Goal: Navigation & Orientation: Find specific page/section

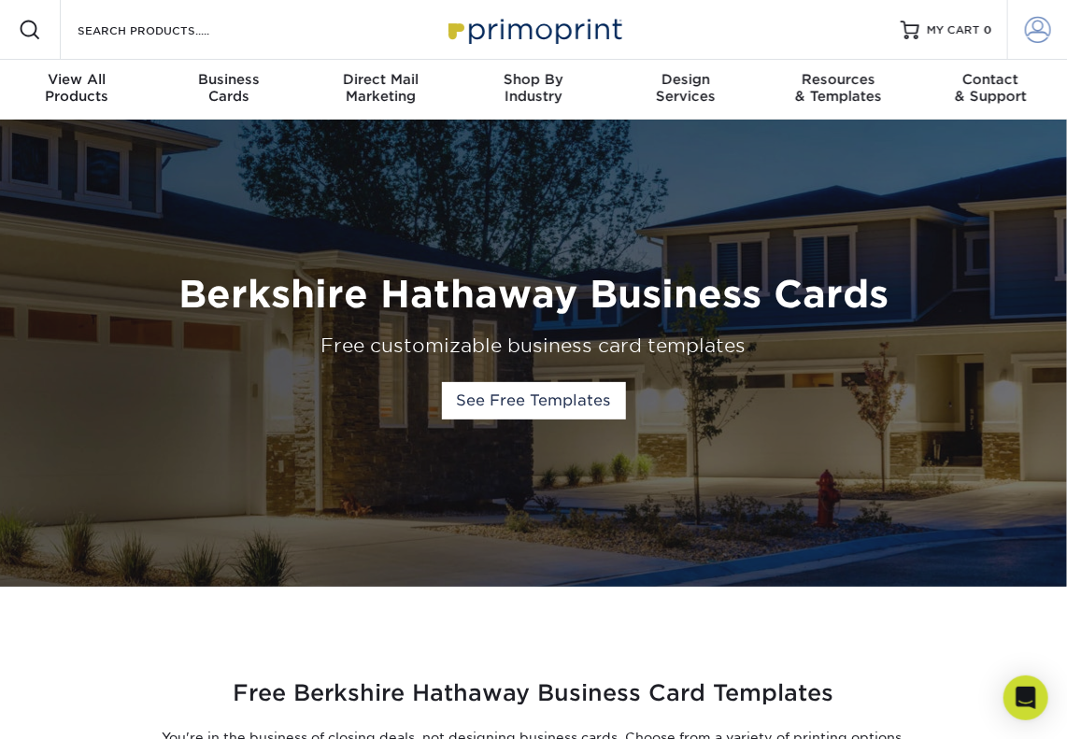
click at [1036, 36] on span at bounding box center [1038, 30] width 26 height 26
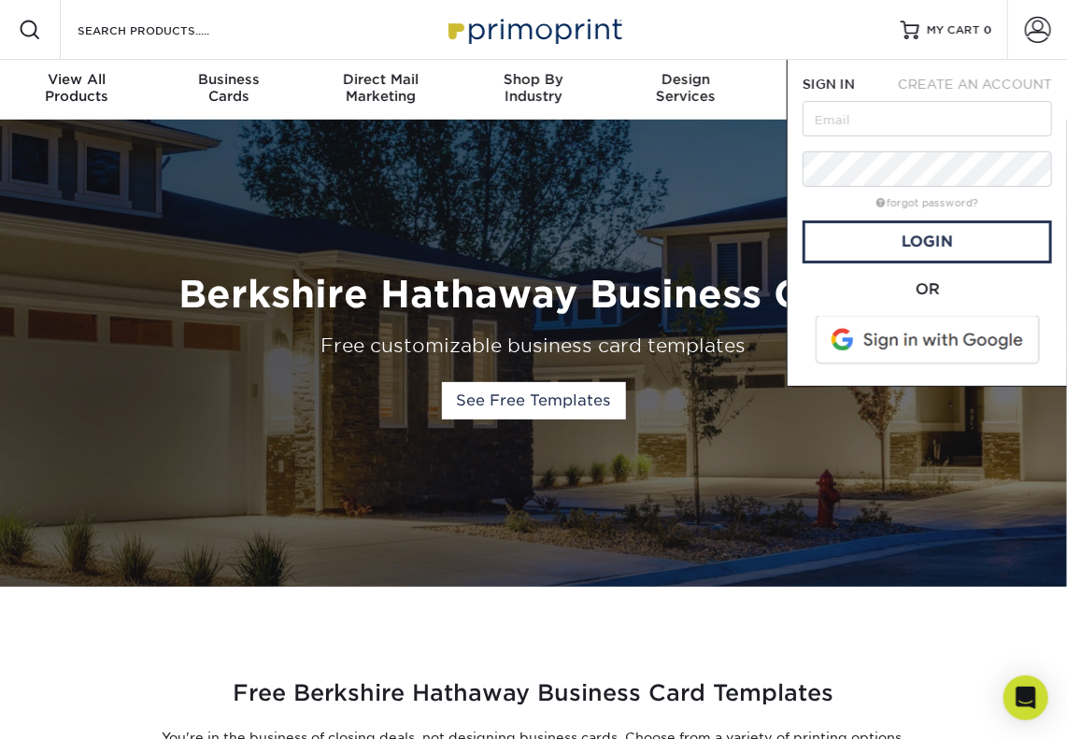
click at [915, 333] on span at bounding box center [929, 340] width 238 height 49
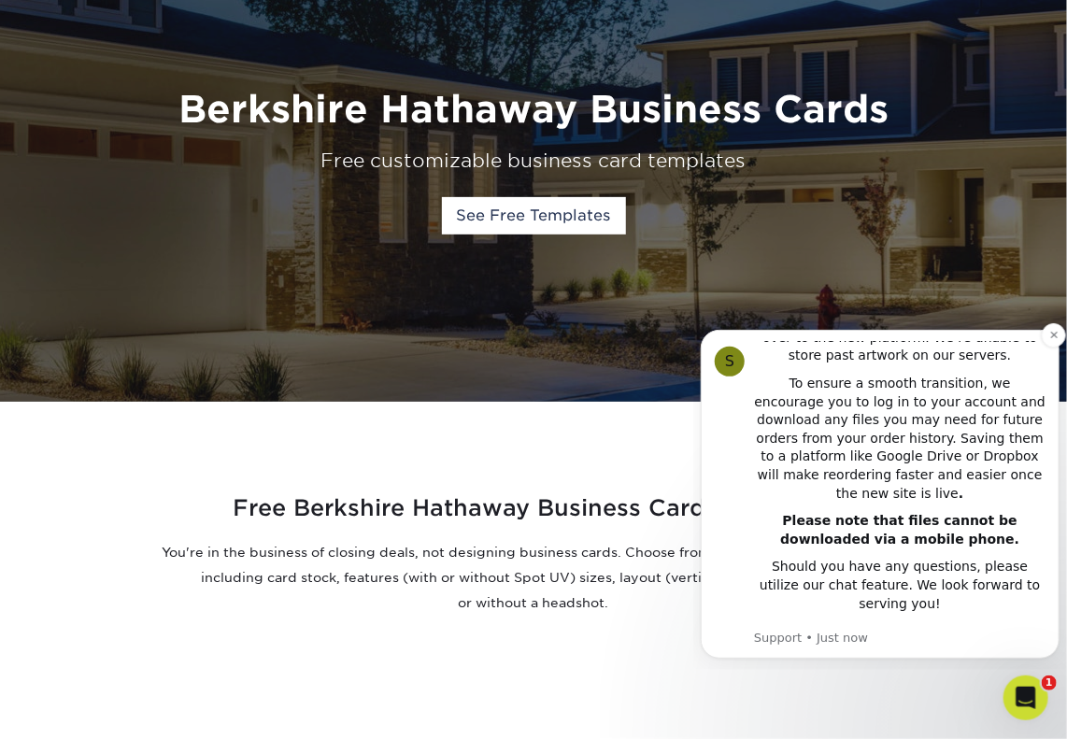
scroll to position [187, 0]
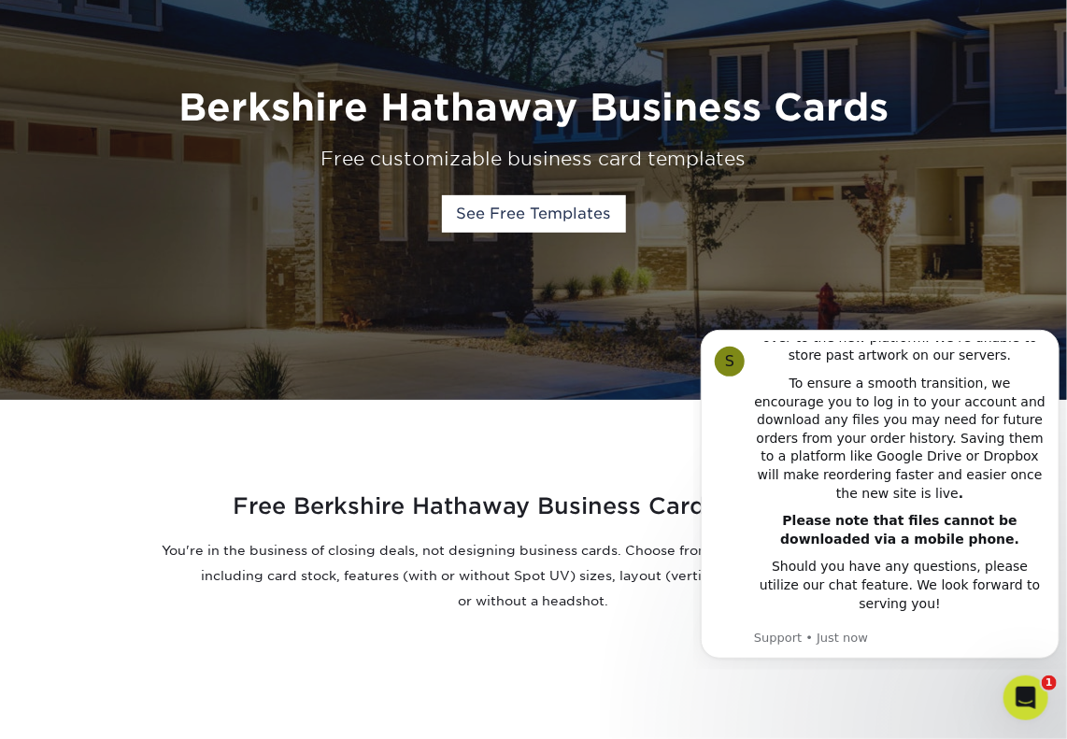
click at [798, 235] on div "Berkshire Hathaway Business Cards Free customizable business card templates See…" at bounding box center [533, 166] width 1067 height 163
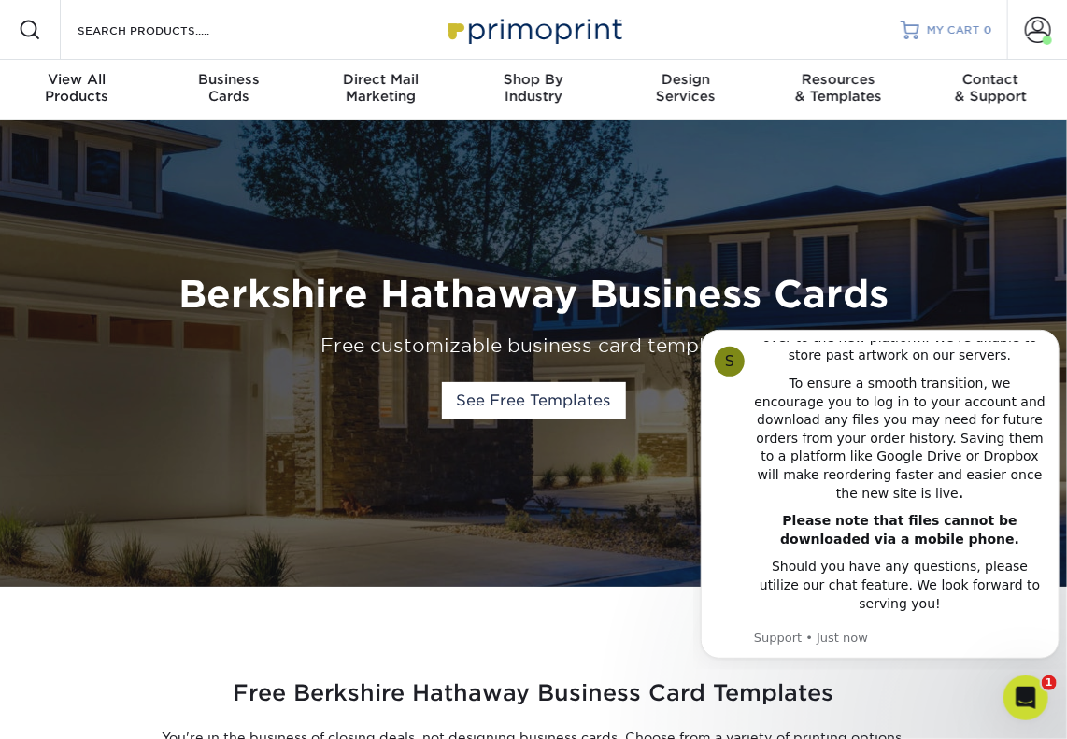
click at [974, 25] on span "MY CART" at bounding box center [953, 30] width 53 height 16
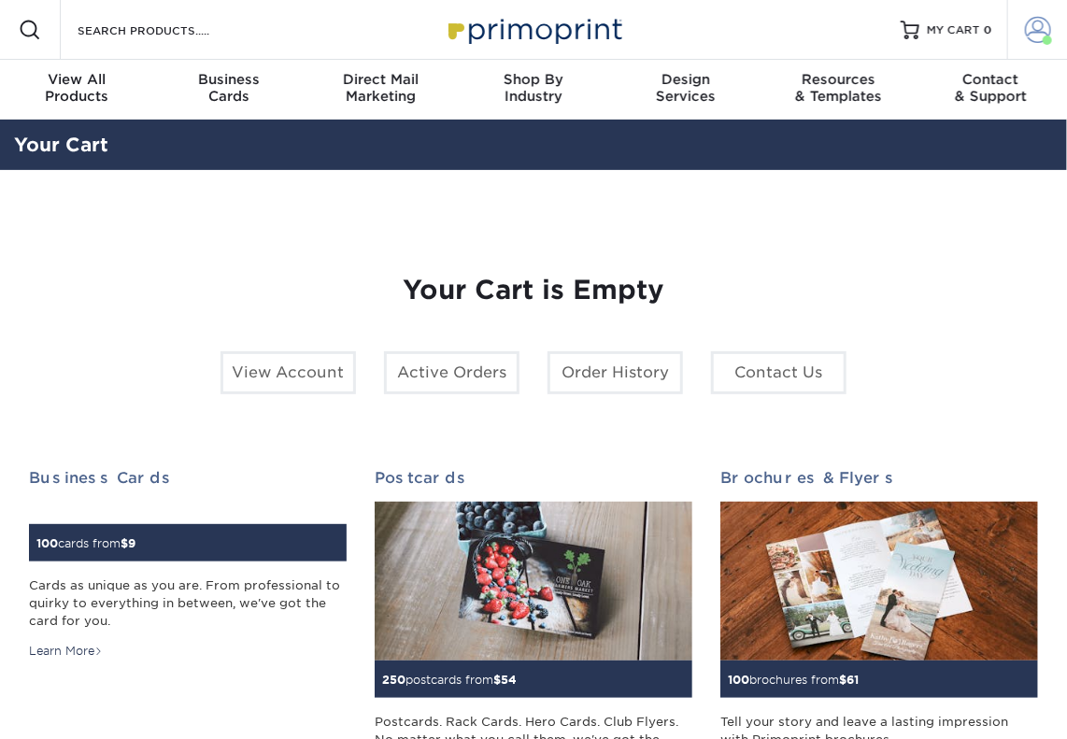
click at [1041, 21] on span at bounding box center [1038, 30] width 26 height 26
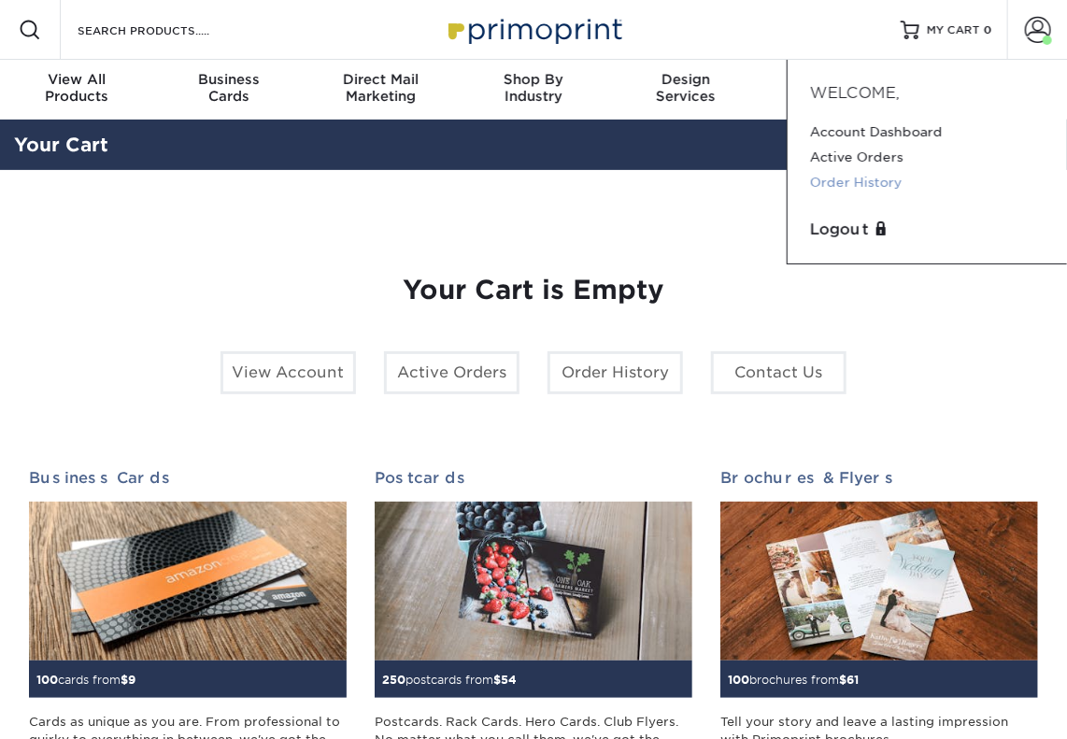
click at [887, 171] on link "Order History" at bounding box center [927, 182] width 235 height 25
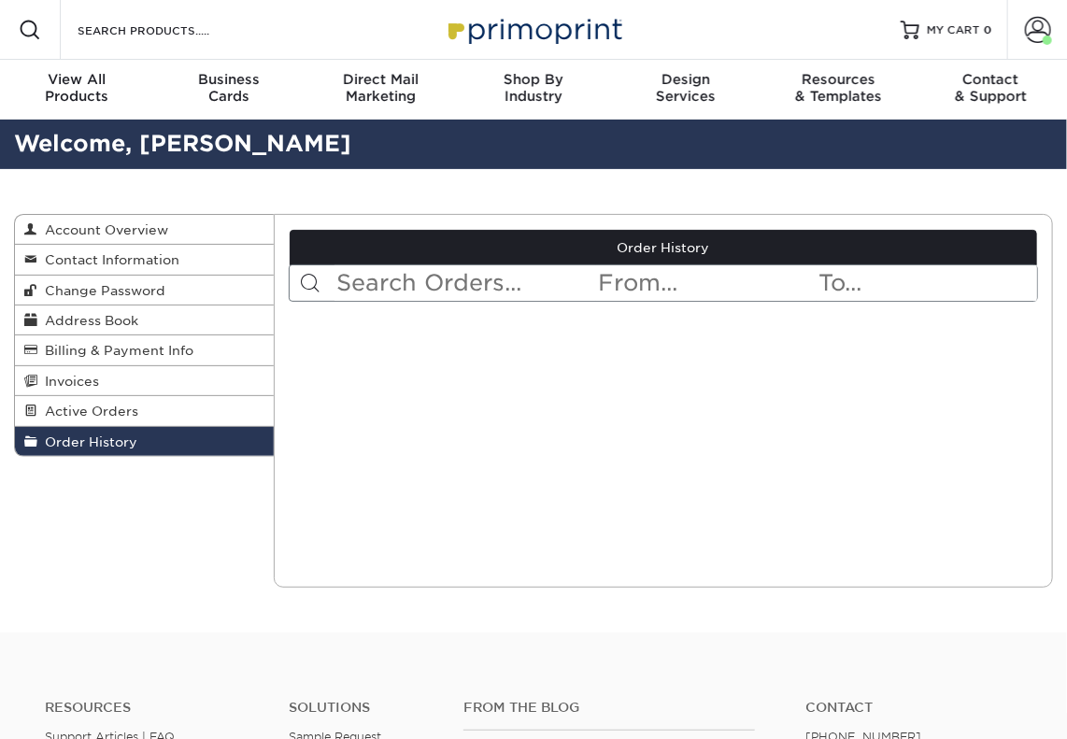
click at [596, 268] on input "text" at bounding box center [466, 283] width 262 height 36
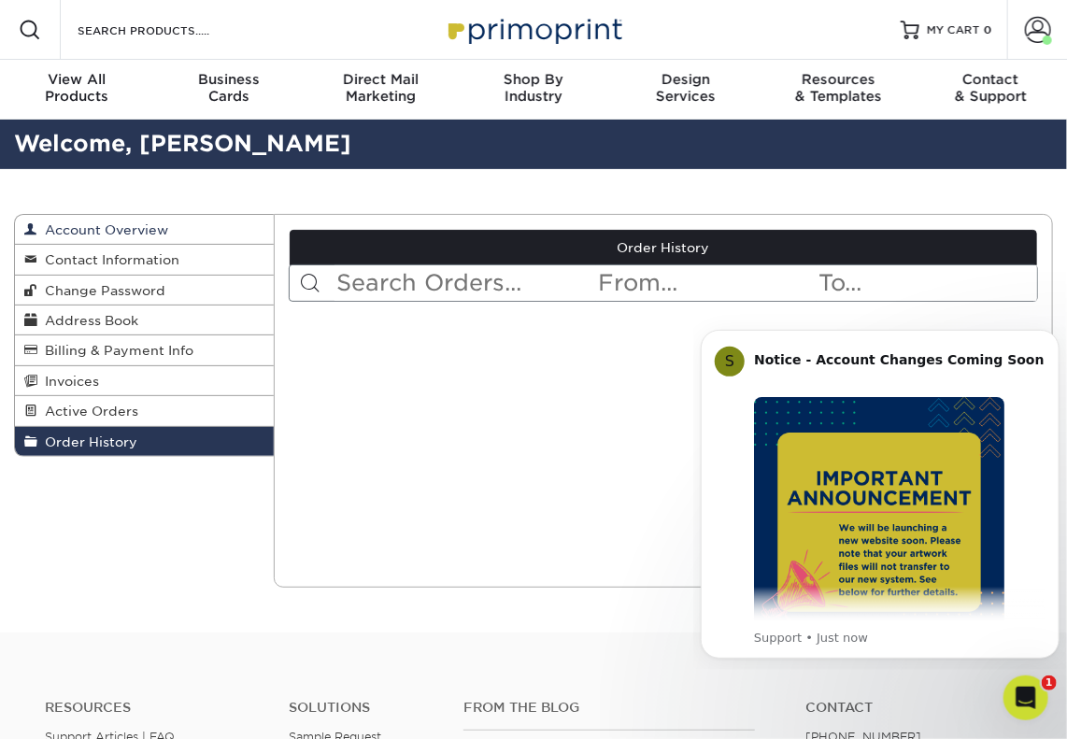
click at [131, 220] on link "Account Overview" at bounding box center [144, 230] width 259 height 30
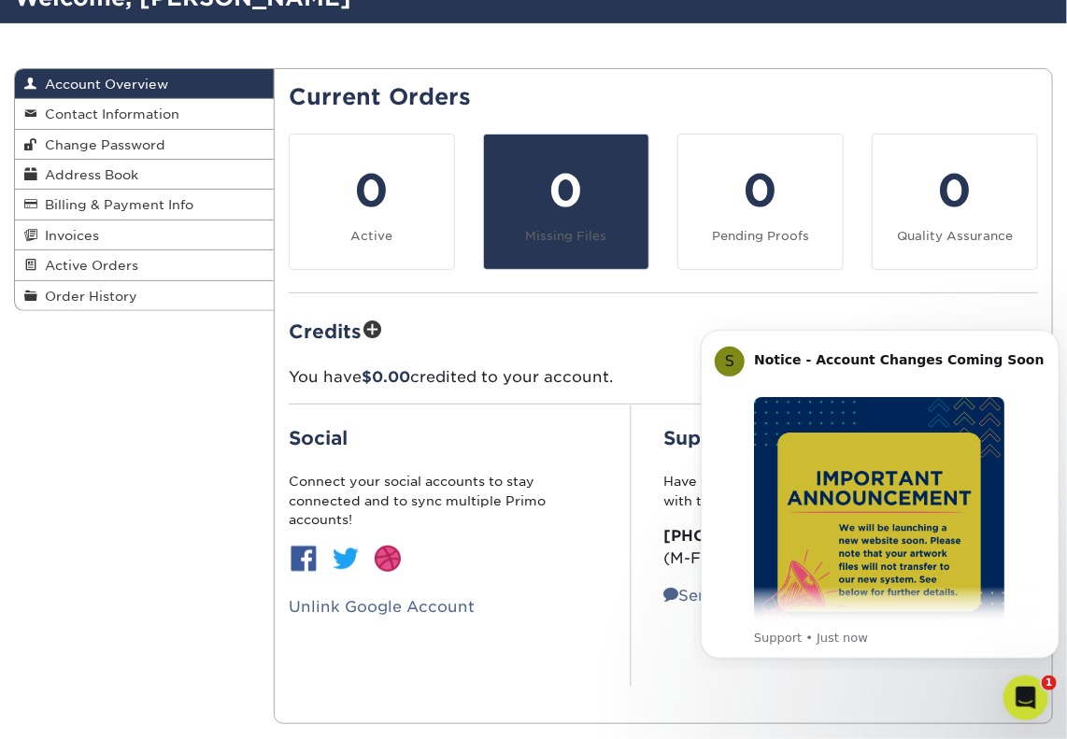
scroll to position [93, 0]
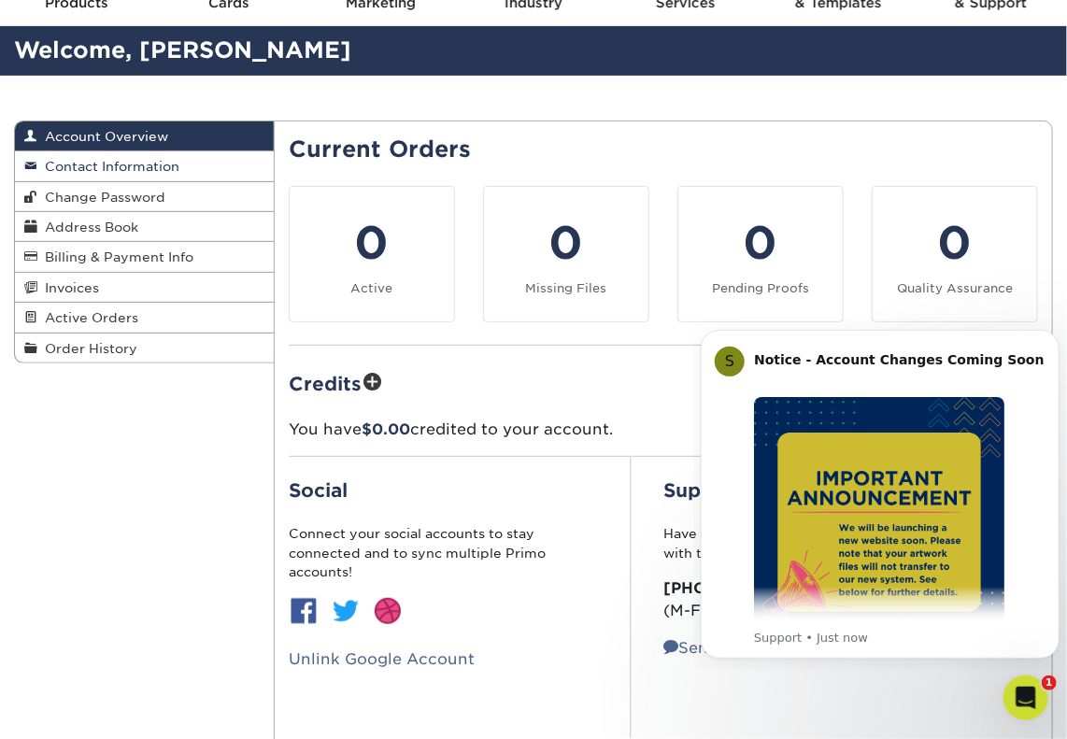
click at [138, 164] on span "Contact Information" at bounding box center [108, 166] width 142 height 15
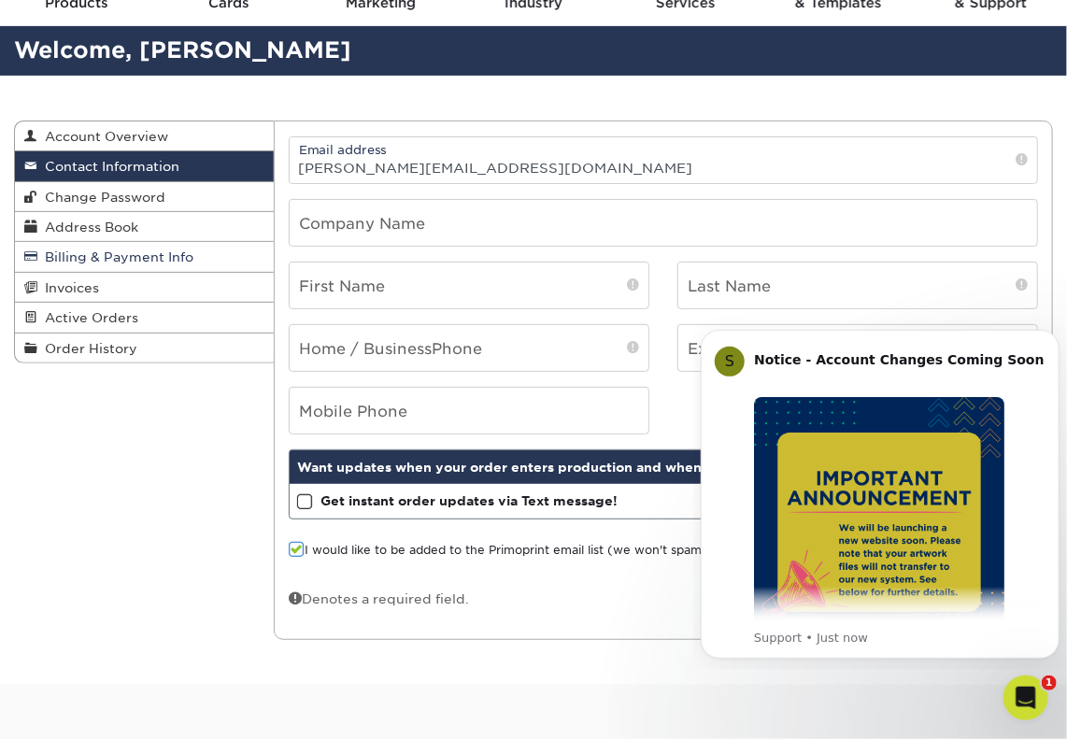
click at [131, 264] on span "Billing & Payment Info" at bounding box center [115, 257] width 156 height 15
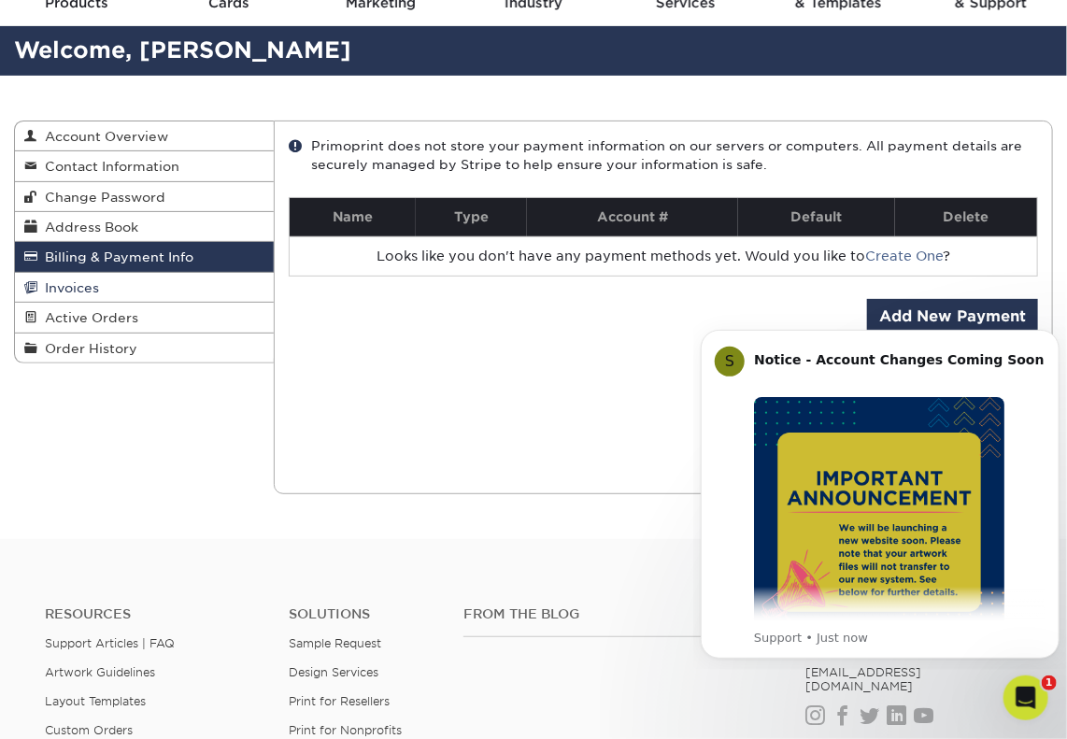
click at [101, 288] on link "Invoices" at bounding box center [144, 288] width 259 height 30
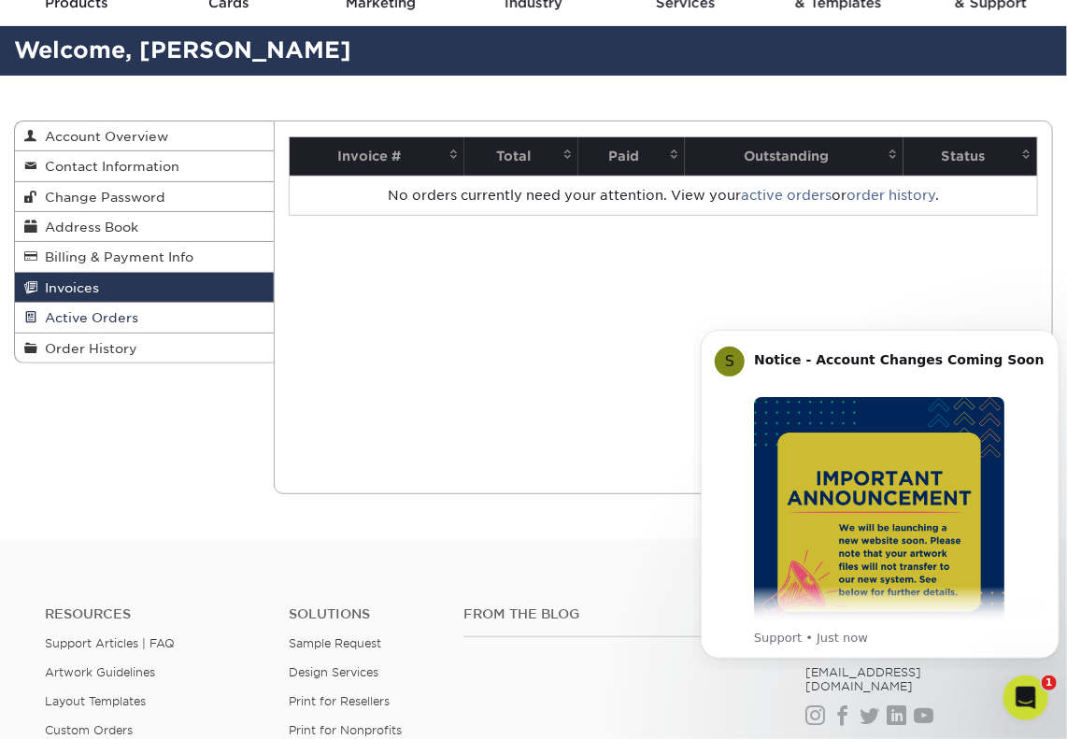
click at [113, 316] on span "Active Orders" at bounding box center [87, 317] width 101 height 15
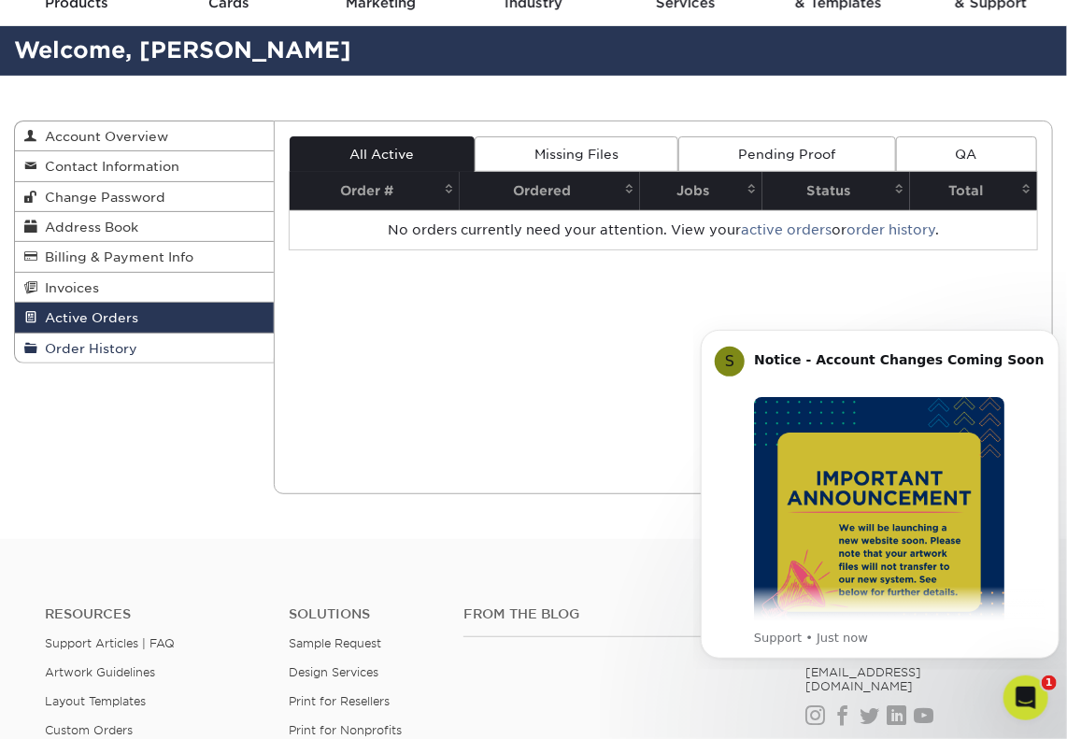
click at [119, 342] on link "Order History" at bounding box center [144, 348] width 259 height 29
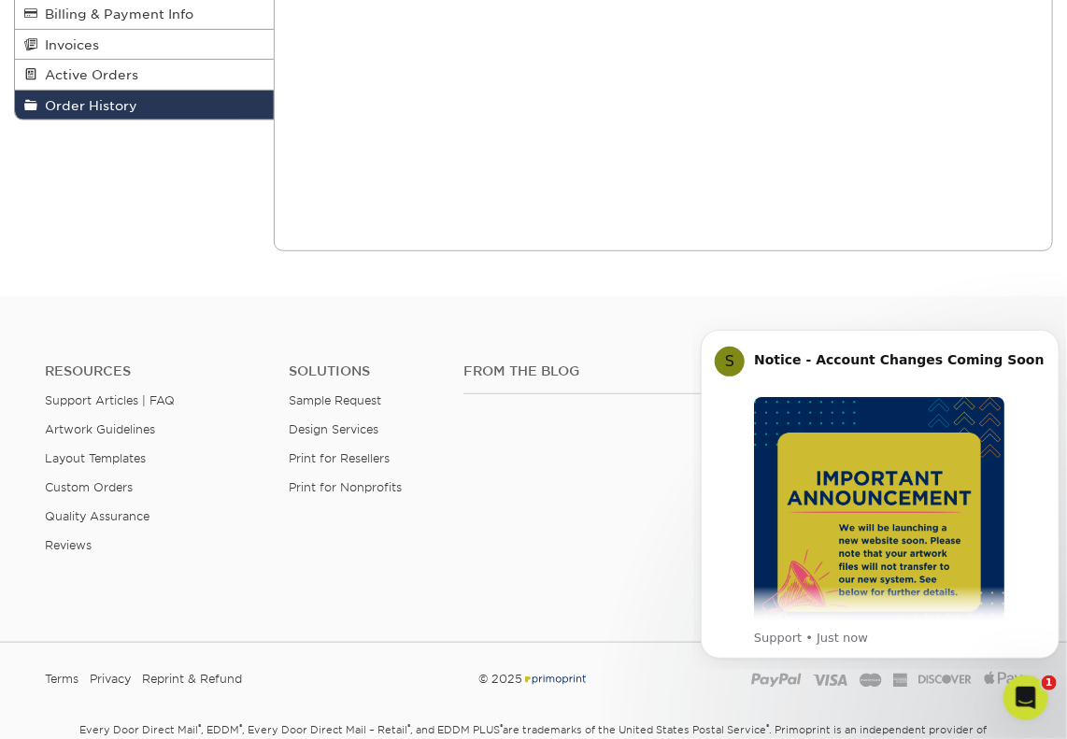
scroll to position [374, 0]
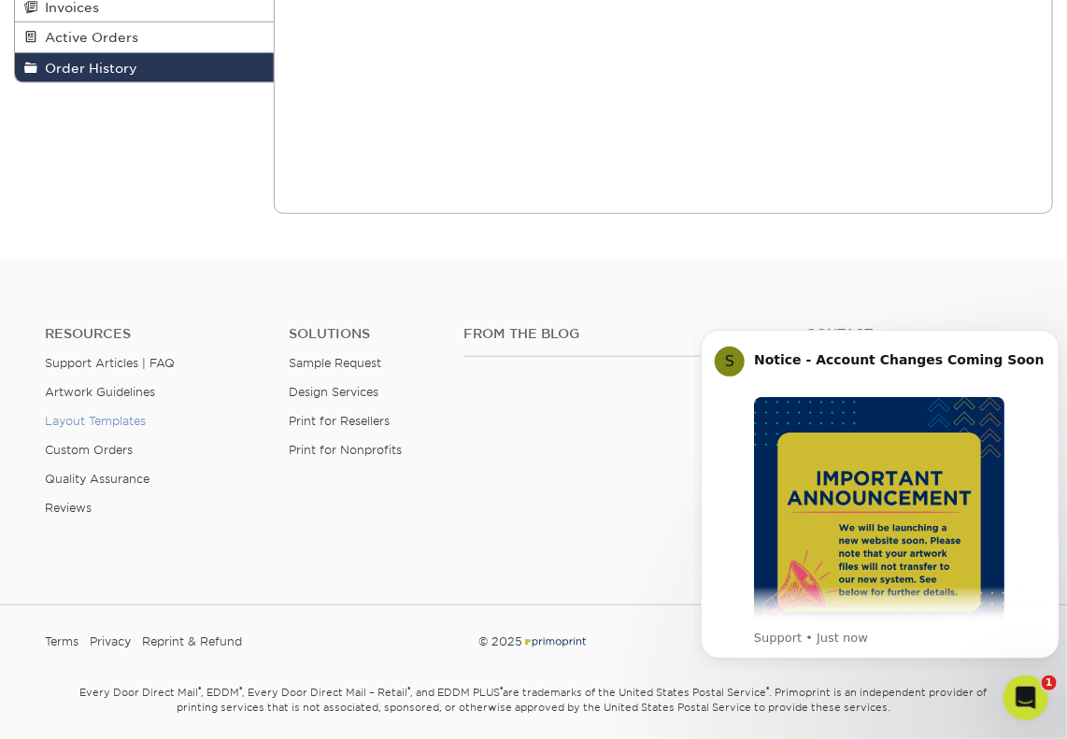
click at [115, 423] on link "Layout Templates" at bounding box center [95, 421] width 101 height 14
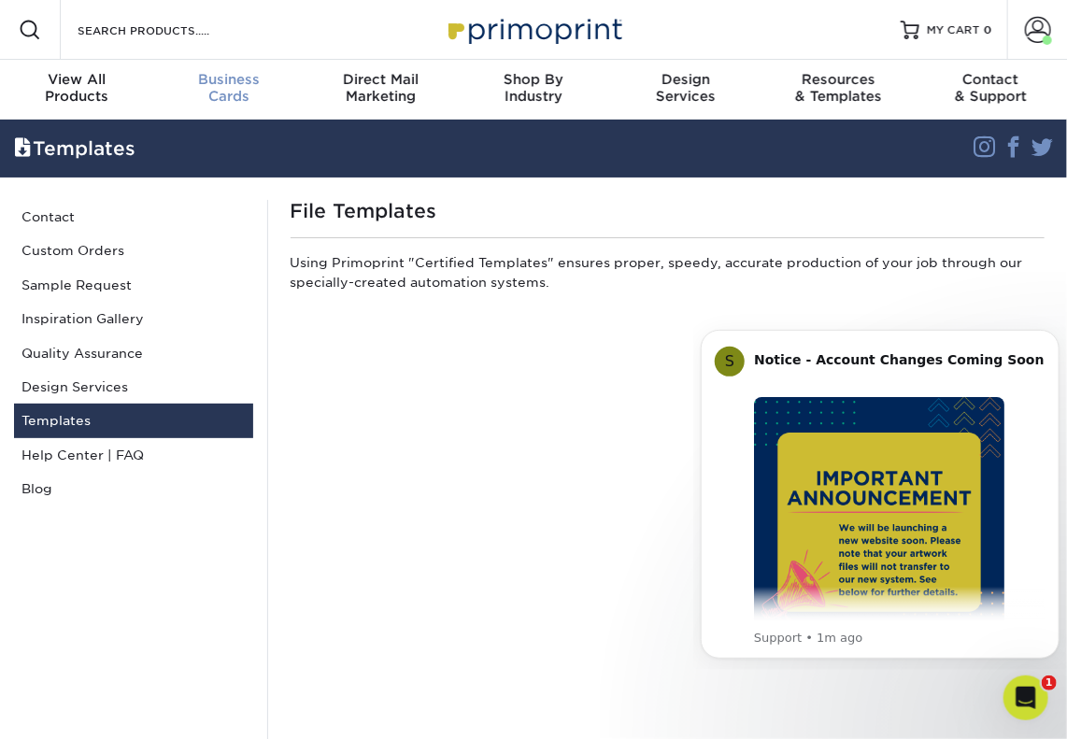
click at [229, 81] on span "Business" at bounding box center [228, 79] width 152 height 17
